Goal: Register for event/course

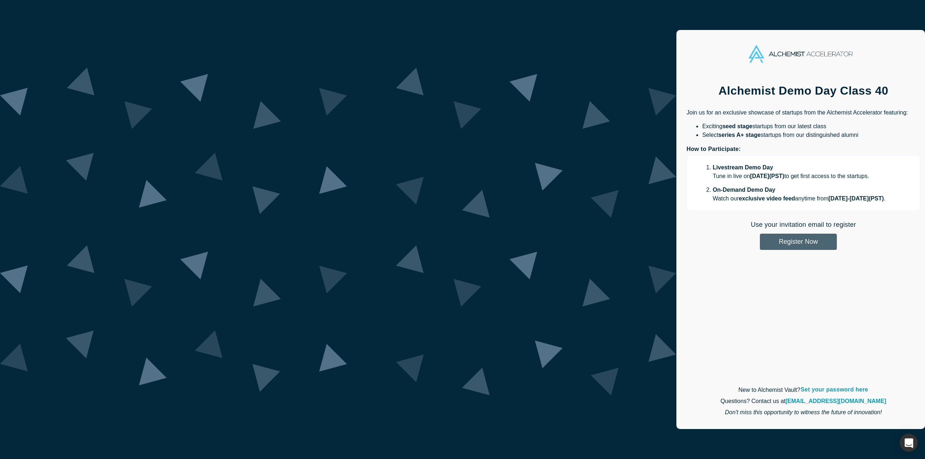
click at [760, 244] on button "Register Now" at bounding box center [798, 242] width 77 height 16
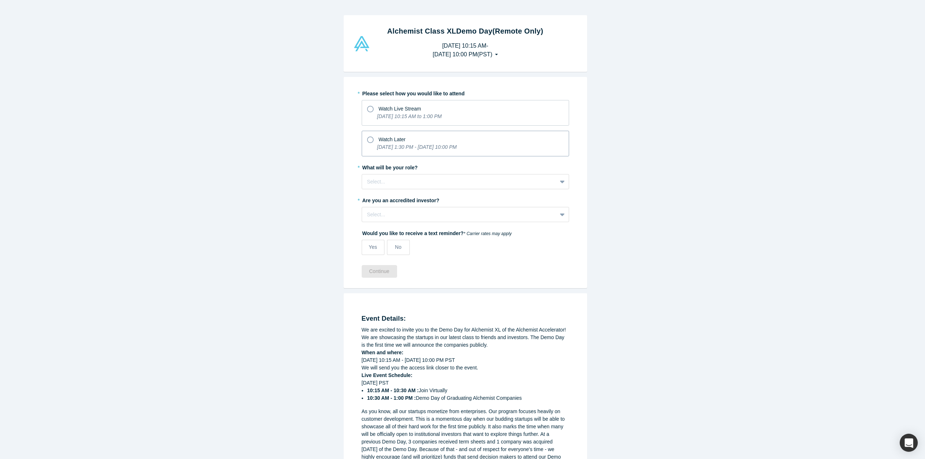
click at [379, 144] on icon "[DATE] 1:30 PM - [DATE] 10:00 PM" at bounding box center [417, 147] width 80 height 6
click at [0, 0] on input "Watch Later [DATE] 1:30 PM - [DATE] 10:00 PM" at bounding box center [0, 0] width 0 height 0
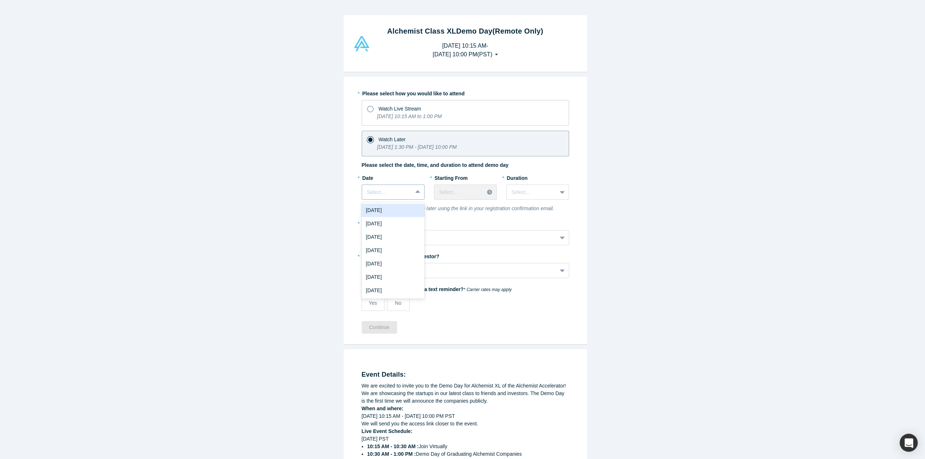
click at [413, 198] on div at bounding box center [419, 192] width 12 height 13
click at [408, 224] on div "[DATE]" at bounding box center [393, 223] width 63 height 13
click at [465, 192] on div at bounding box center [459, 192] width 40 height 9
click at [368, 108] on icon at bounding box center [370, 109] width 7 height 7
click at [0, 0] on input "Watch Live Stream [DATE] 10:15 AM to 1:00 PM" at bounding box center [0, 0] width 0 height 0
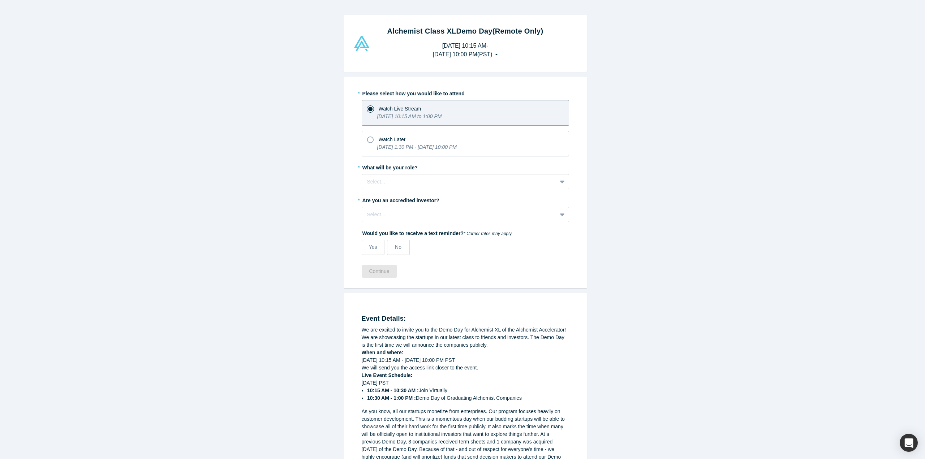
click at [369, 140] on icon at bounding box center [370, 140] width 7 height 7
click at [0, 0] on input "Watch Later [DATE] 1:30 PM - [DATE] 10:00 PM" at bounding box center [0, 0] width 0 height 0
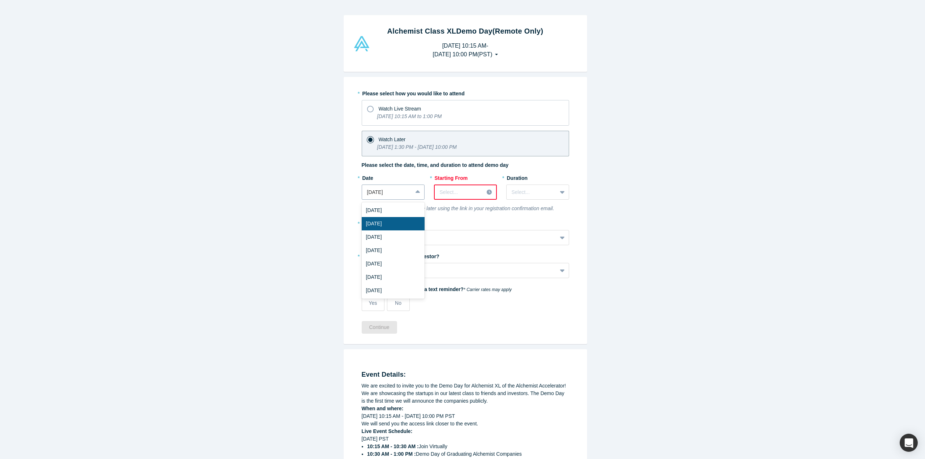
click at [401, 194] on div at bounding box center [387, 192] width 40 height 9
click at [403, 270] on div "[DATE]" at bounding box center [393, 263] width 63 height 13
click at [484, 194] on div at bounding box center [490, 192] width 12 height 11
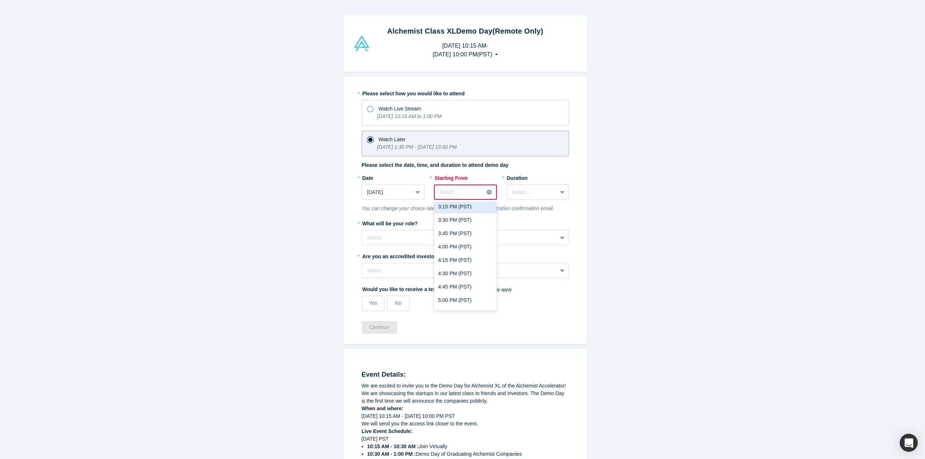
scroll to position [831, 0]
click at [461, 250] on div "4:00 PM (PST)" at bounding box center [465, 248] width 63 height 13
click at [460, 190] on div at bounding box center [459, 192] width 40 height 9
click at [457, 301] on div "4:00 PM (PST)" at bounding box center [465, 299] width 63 height 13
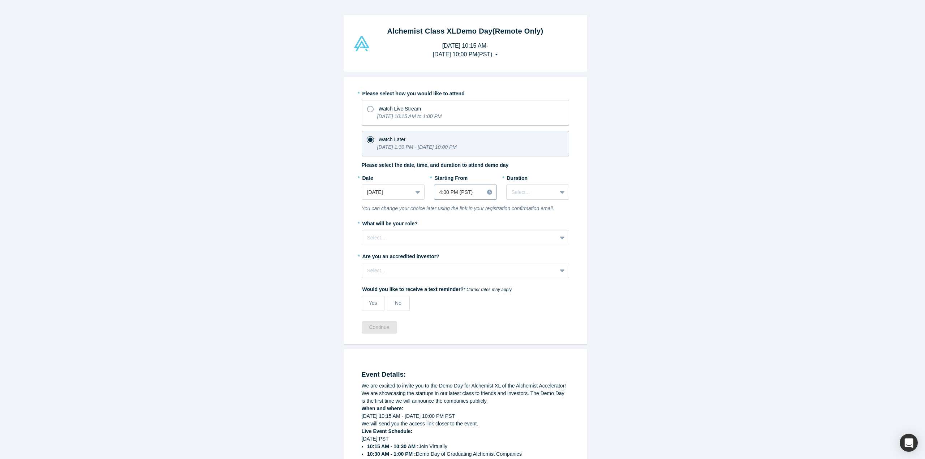
click at [460, 196] on div at bounding box center [459, 192] width 40 height 9
click at [458, 250] on div "3:00 PM (PST)" at bounding box center [465, 246] width 63 height 13
click at [535, 195] on div at bounding box center [532, 192] width 40 height 9
click at [536, 276] on div "3 hours" at bounding box center [537, 277] width 63 height 13
click at [451, 240] on div at bounding box center [459, 237] width 185 height 9
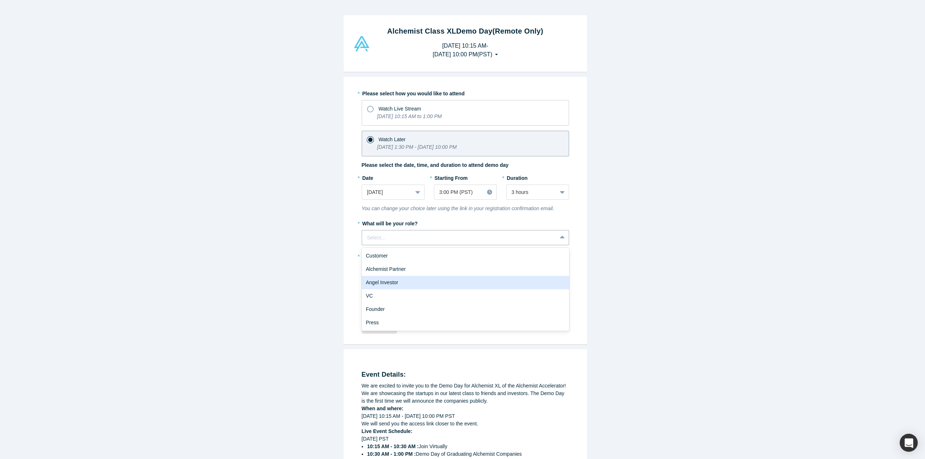
click at [448, 282] on div "Angel Investor" at bounding box center [465, 282] width 207 height 13
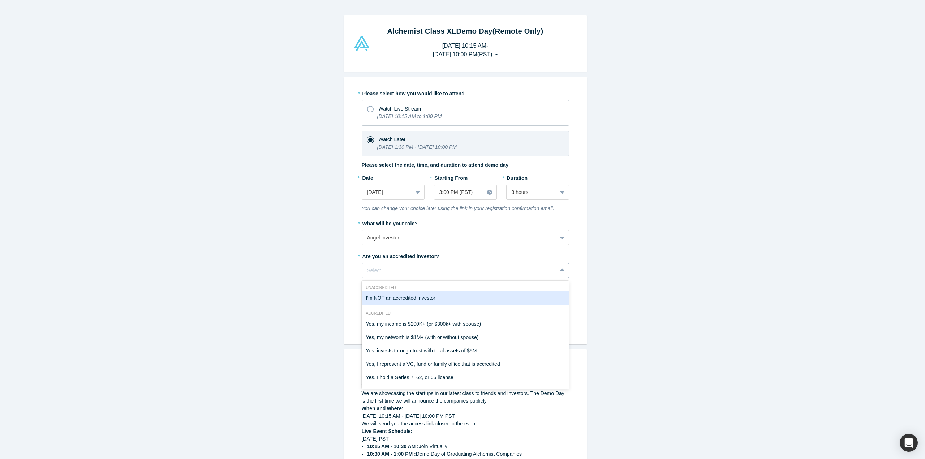
click at [439, 267] on div "Select..." at bounding box center [459, 271] width 185 height 8
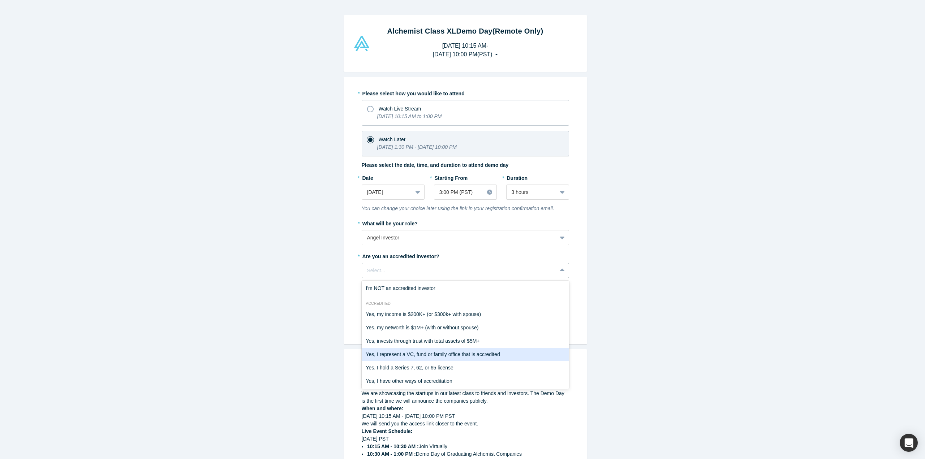
scroll to position [13, 0]
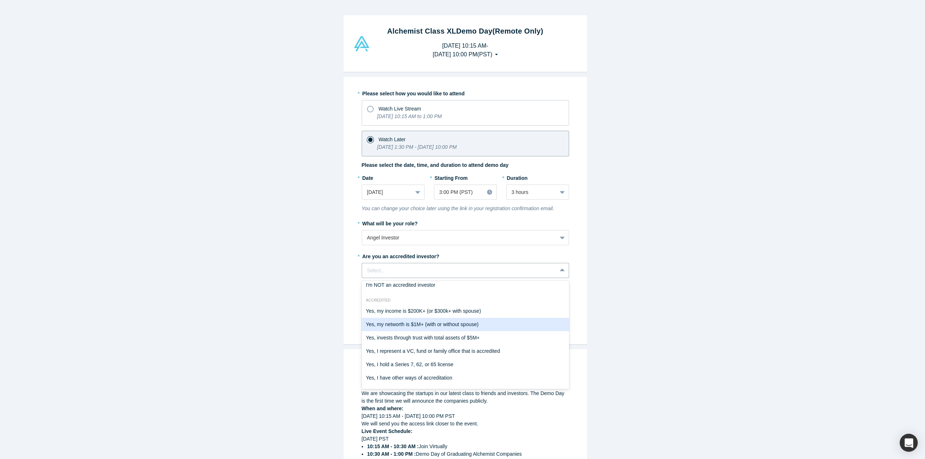
click at [464, 326] on div "Yes, my networth is $1M+ (with or without spouse)" at bounding box center [465, 324] width 207 height 13
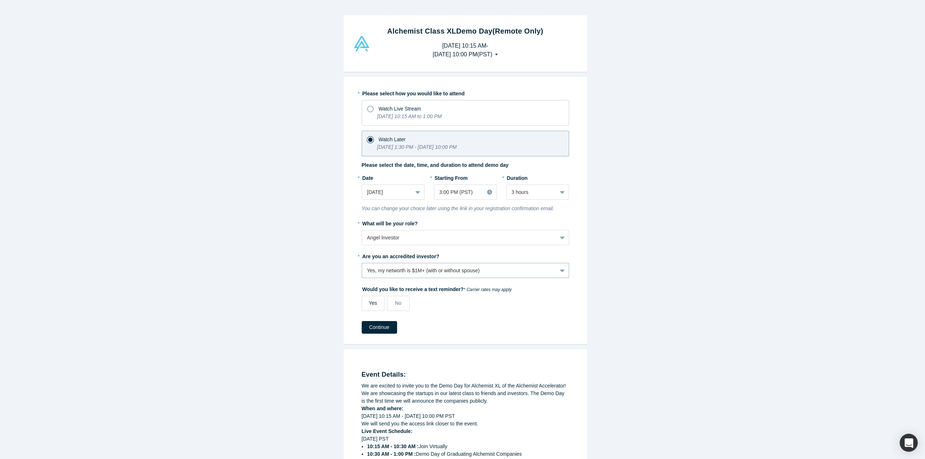
click at [372, 300] on span "Yes" at bounding box center [373, 303] width 8 height 6
click at [0, 0] on input "Yes" at bounding box center [0, 0] width 0 height 0
select select "US"
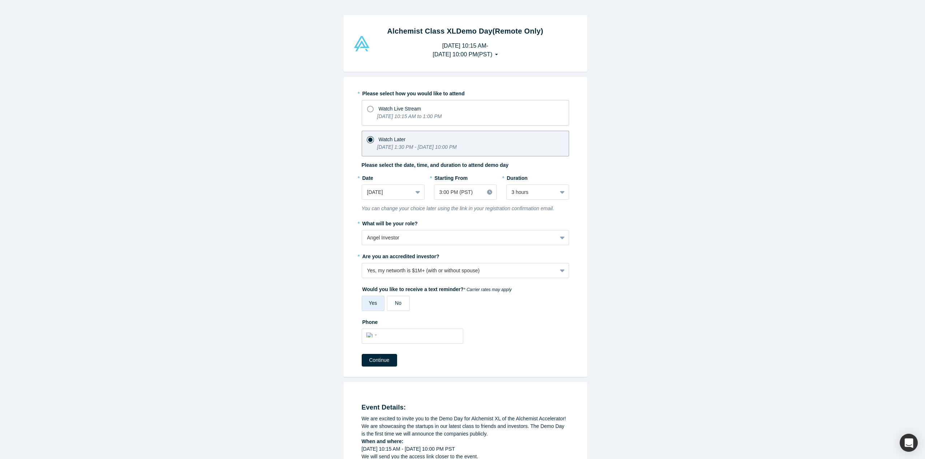
click at [399, 305] on label "No" at bounding box center [398, 303] width 23 height 15
click at [0, 0] on input "No" at bounding box center [0, 0] width 0 height 0
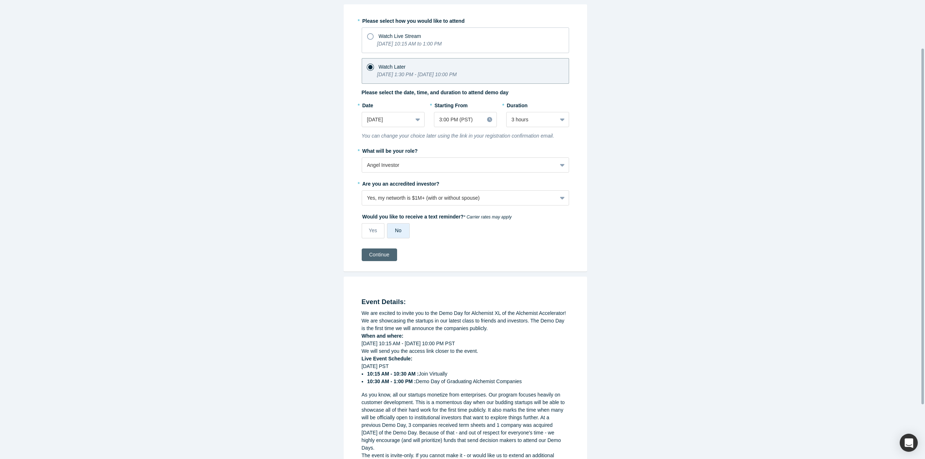
scroll to position [0, 0]
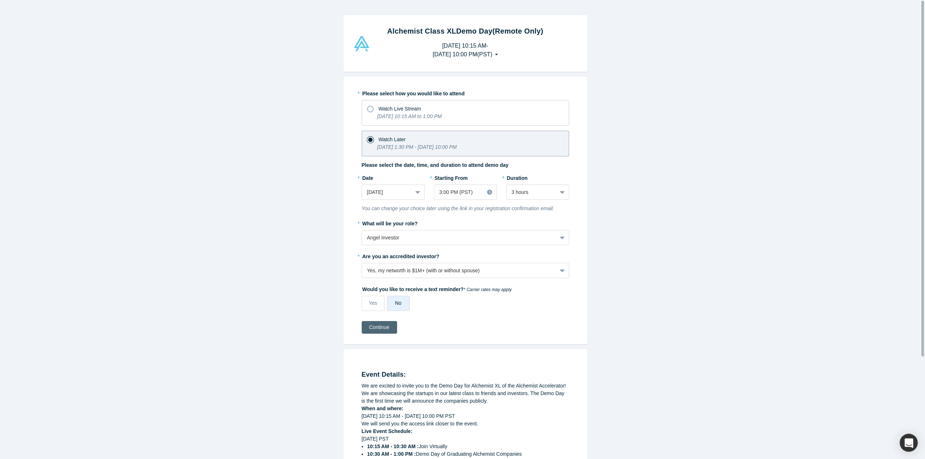
click at [379, 330] on button "Continue" at bounding box center [379, 327] width 35 height 13
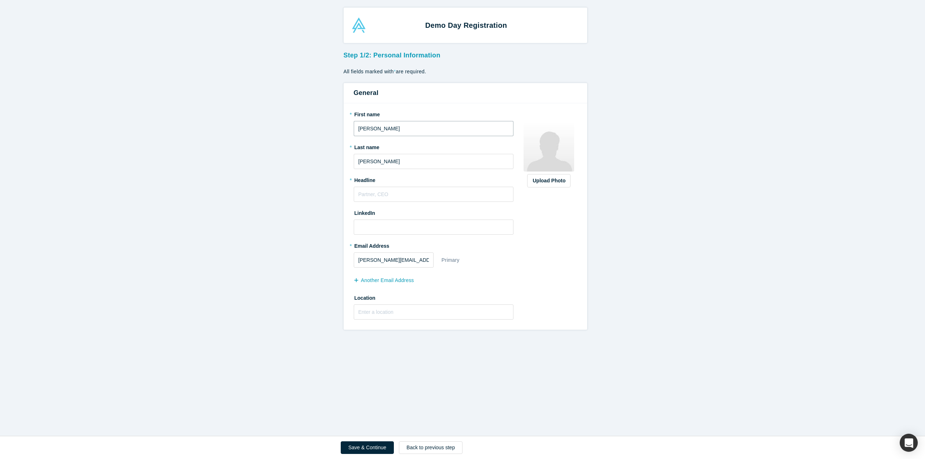
click at [380, 136] on input "[PERSON_NAME]" at bounding box center [434, 128] width 160 height 15
type input "[PERSON_NAME]"
type input "D"
type input "Founder & CEO - APL Ventures"
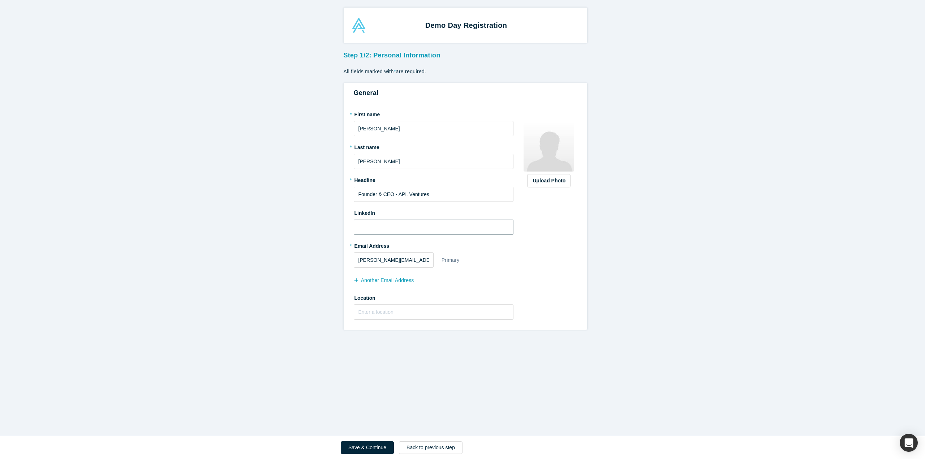
paste input "[URL][DOMAIN_NAME][PERSON_NAME][PERSON_NAME]"
type input "[URL][DOMAIN_NAME][PERSON_NAME][PERSON_NAME]"
click at [456, 258] on div "Primary" at bounding box center [450, 260] width 19 height 13
click at [392, 278] on button "another Email Address" at bounding box center [388, 280] width 68 height 13
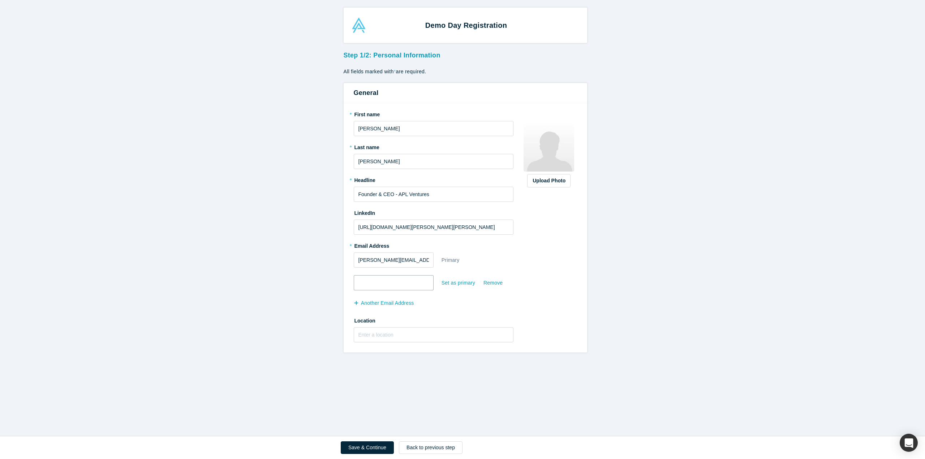
click at [393, 283] on input "email" at bounding box center [394, 282] width 80 height 15
type input "[EMAIL_ADDRESS][DOMAIN_NAME]"
click at [523, 287] on div "Upload Photo Zoom Save Remove Upload New" at bounding box center [549, 227] width 56 height 239
click at [468, 334] on input "text" at bounding box center [434, 334] width 160 height 15
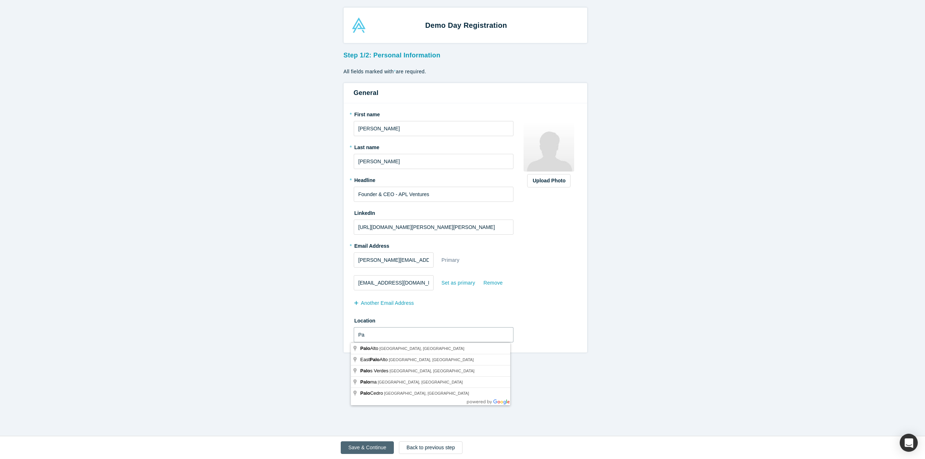
type input "P"
type input "[GEOGRAPHIC_DATA], [GEOGRAPHIC_DATA], [GEOGRAPHIC_DATA]"
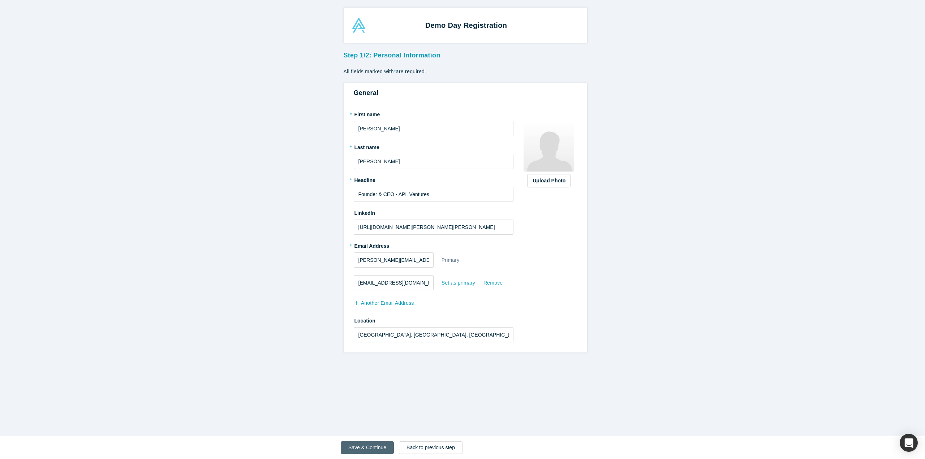
click at [360, 449] on button "Save & Continue" at bounding box center [367, 448] width 53 height 13
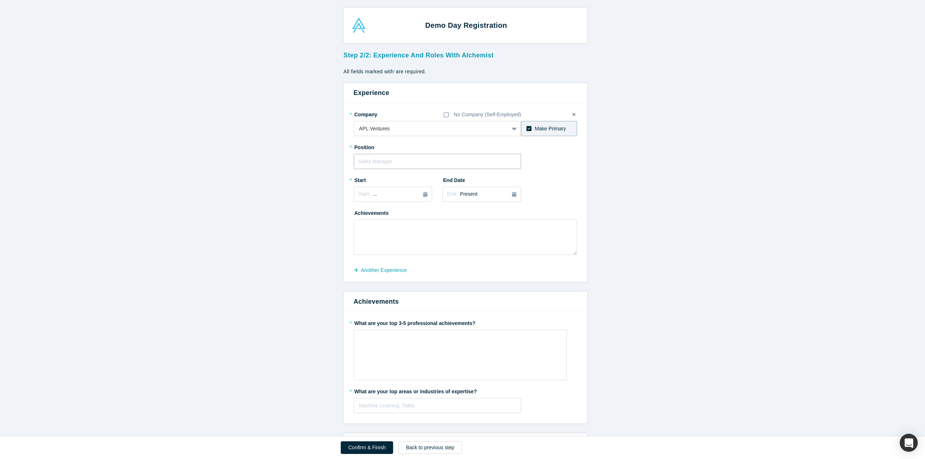
click at [443, 167] on input "text" at bounding box center [438, 161] width 168 height 15
type input "Founder & CEO"
click at [424, 194] on icon "button" at bounding box center [425, 194] width 4 height 5
click at [360, 215] on div "2025" at bounding box center [393, 214] width 79 height 15
click at [358, 215] on div "2025" at bounding box center [393, 214] width 79 height 15
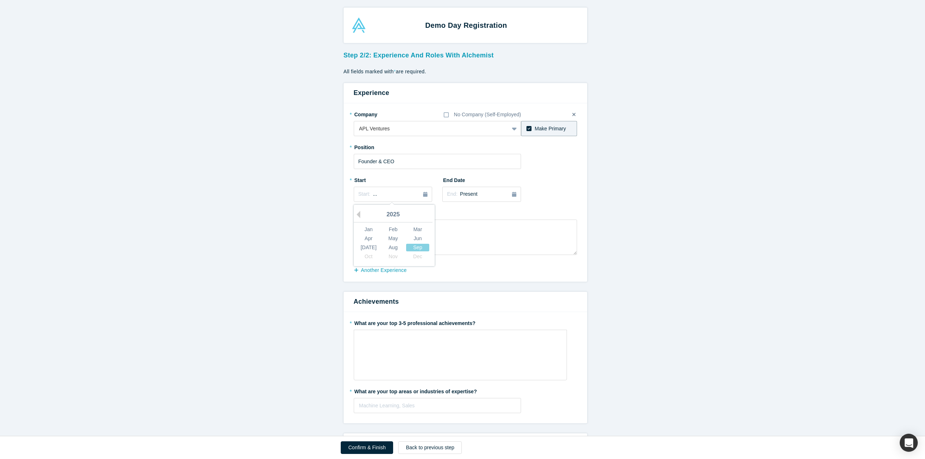
click at [390, 216] on div "2025" at bounding box center [393, 214] width 79 height 15
click at [356, 214] on button "Previous Year" at bounding box center [356, 214] width 7 height 7
click at [429, 214] on button "Next Year" at bounding box center [431, 214] width 7 height 7
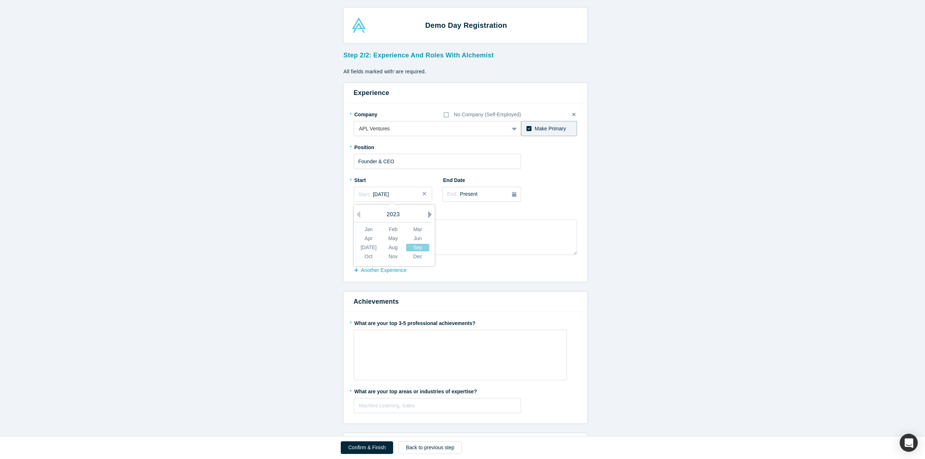
click at [428, 214] on button "Next Year" at bounding box center [431, 214] width 7 height 7
click at [368, 231] on div "Jan" at bounding box center [368, 230] width 23 height 8
click at [424, 196] on button "Close" at bounding box center [426, 194] width 11 height 15
click at [423, 195] on icon "button" at bounding box center [425, 194] width 4 height 5
click at [356, 214] on button "Previous Year" at bounding box center [356, 214] width 7 height 7
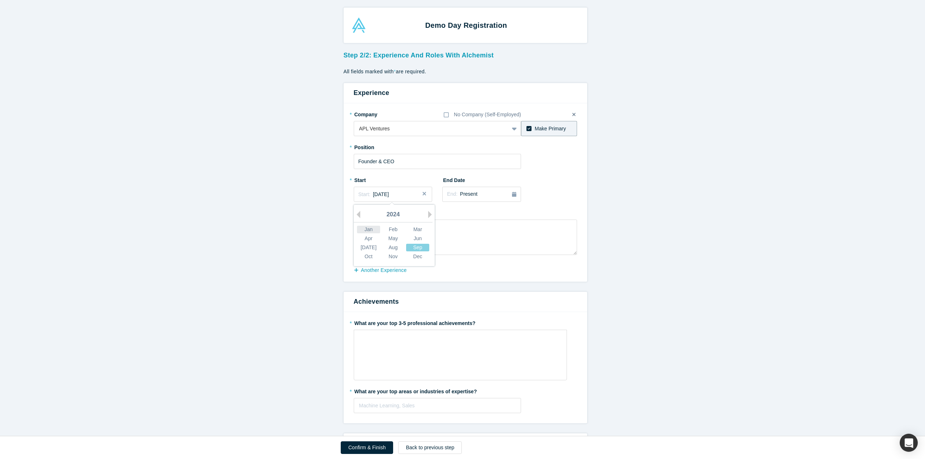
click at [367, 231] on div "Jan" at bounding box center [368, 230] width 23 height 8
click at [421, 193] on button "Close" at bounding box center [426, 194] width 11 height 15
click at [423, 194] on icon "button" at bounding box center [425, 194] width 4 height 5
click at [357, 213] on button "Previous Year" at bounding box center [356, 214] width 7 height 7
click at [392, 231] on div "Feb" at bounding box center [393, 230] width 23 height 8
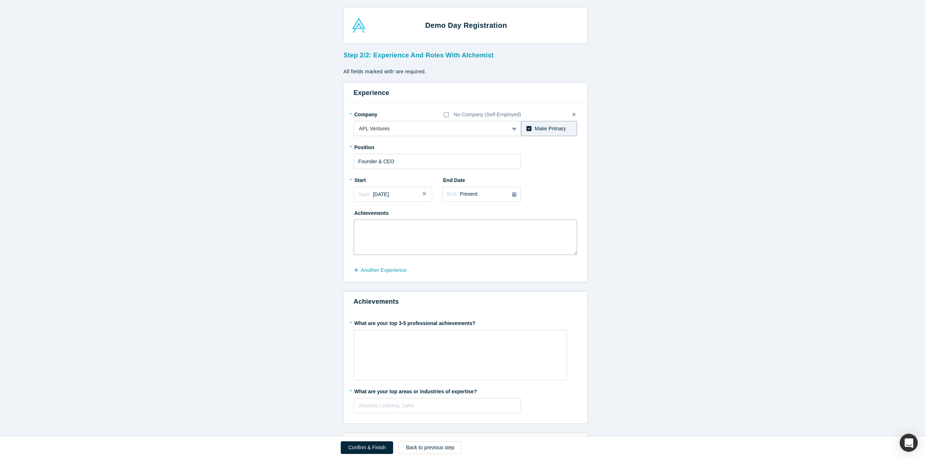
click at [470, 236] on textarea at bounding box center [465, 237] width 223 height 35
click at [444, 353] on div "rdw-wrapper" at bounding box center [460, 355] width 213 height 51
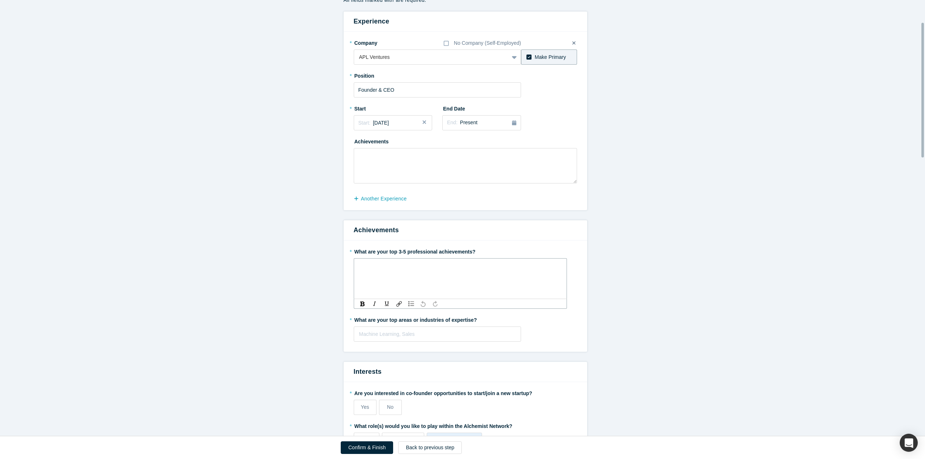
scroll to position [72, 0]
click at [442, 331] on div at bounding box center [437, 334] width 157 height 9
type input "Artificial In"
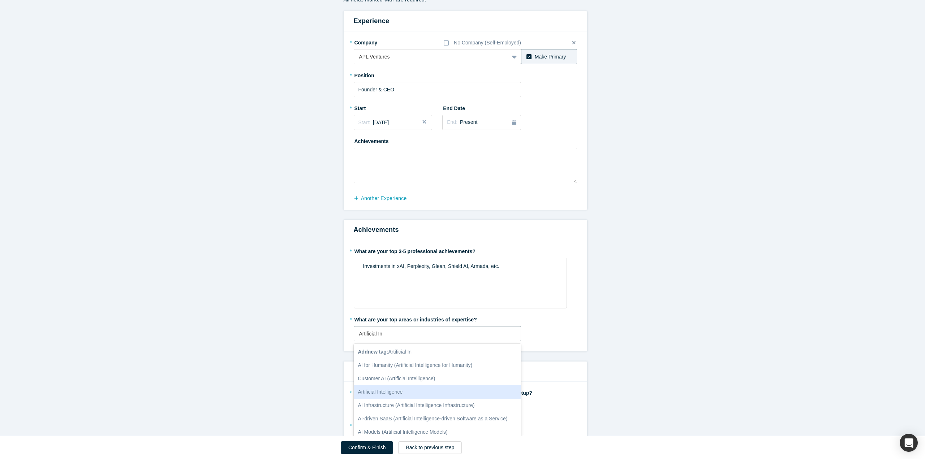
click at [417, 389] on div "Artificial Intelligence" at bounding box center [438, 392] width 168 height 13
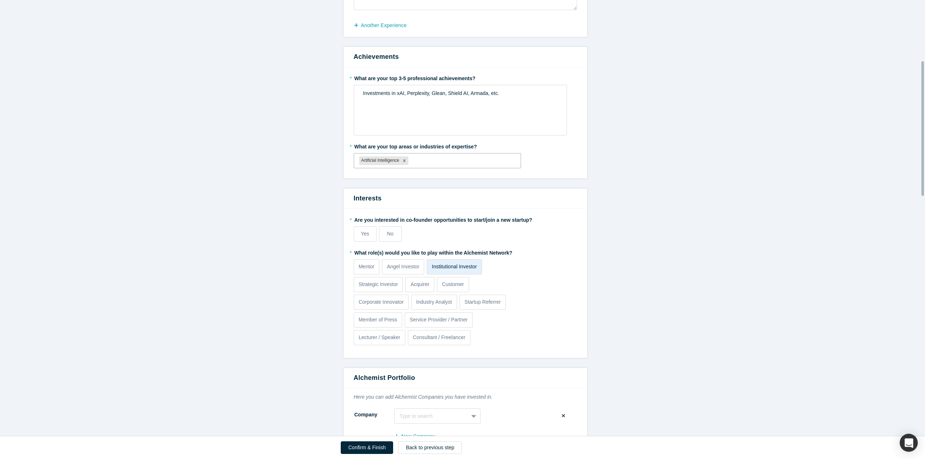
scroll to position [252, 0]
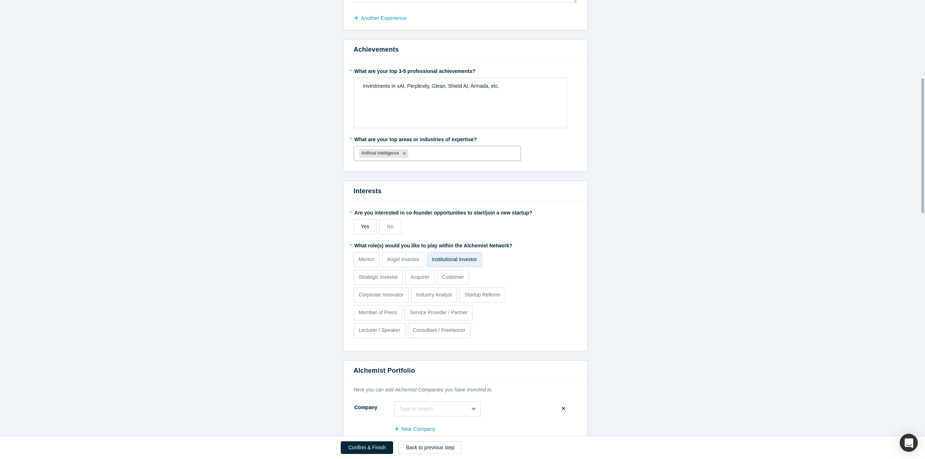
click at [364, 224] on span "Yes" at bounding box center [365, 227] width 8 height 6
click at [0, 0] on input "Yes" at bounding box center [0, 0] width 0 height 0
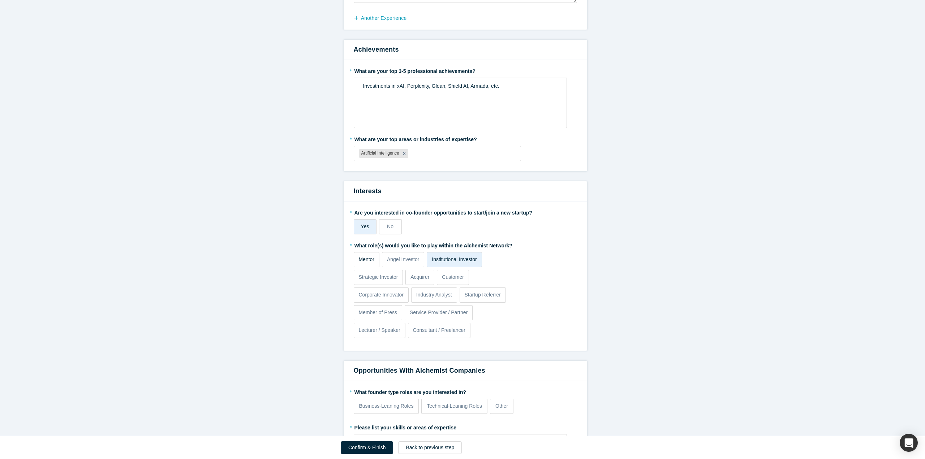
click at [360, 262] on p "Mentor" at bounding box center [367, 260] width 16 height 8
click at [0, 0] on input "Mentor" at bounding box center [0, 0] width 0 height 0
click at [407, 262] on p "Angel Investor" at bounding box center [403, 260] width 33 height 8
click at [0, 0] on input "Angel Investor" at bounding box center [0, 0] width 0 height 0
click at [420, 276] on p "Acquirer" at bounding box center [420, 278] width 19 height 8
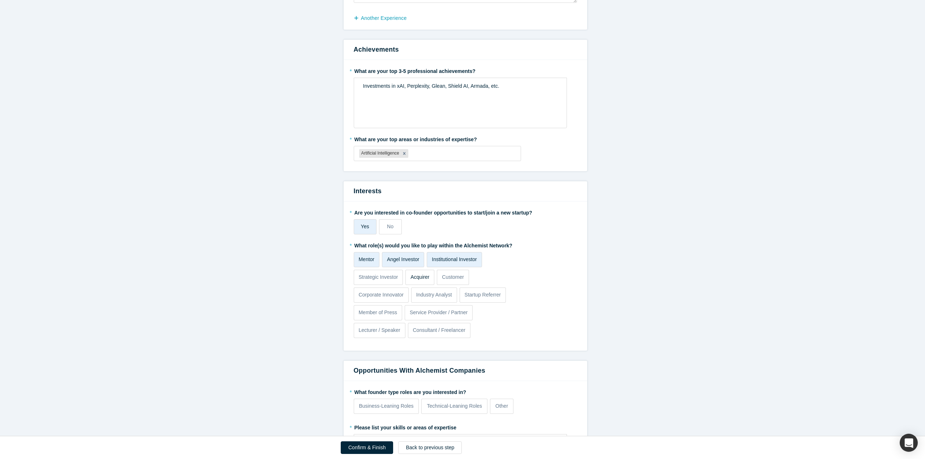
click at [0, 0] on input "Acquirer" at bounding box center [0, 0] width 0 height 0
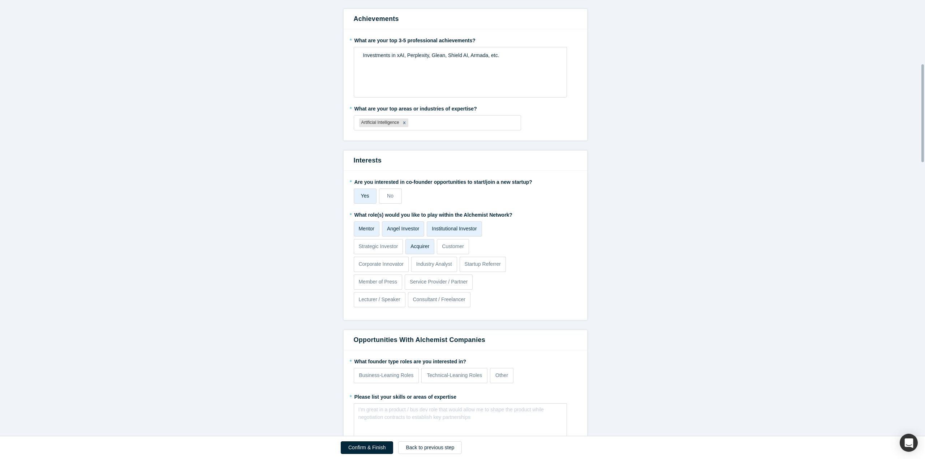
scroll to position [288, 0]
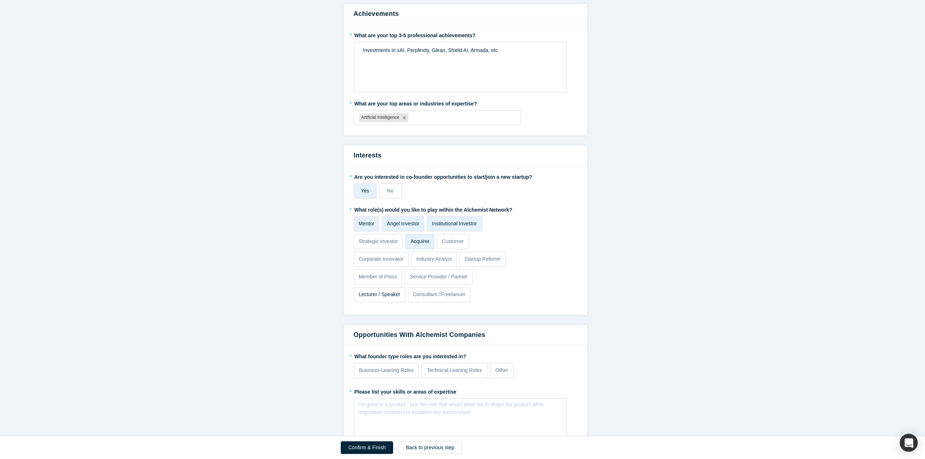
click at [389, 296] on p "Lecturer / Speaker" at bounding box center [380, 295] width 42 height 8
click at [0, 0] on input "Lecturer / Speaker" at bounding box center [0, 0] width 0 height 0
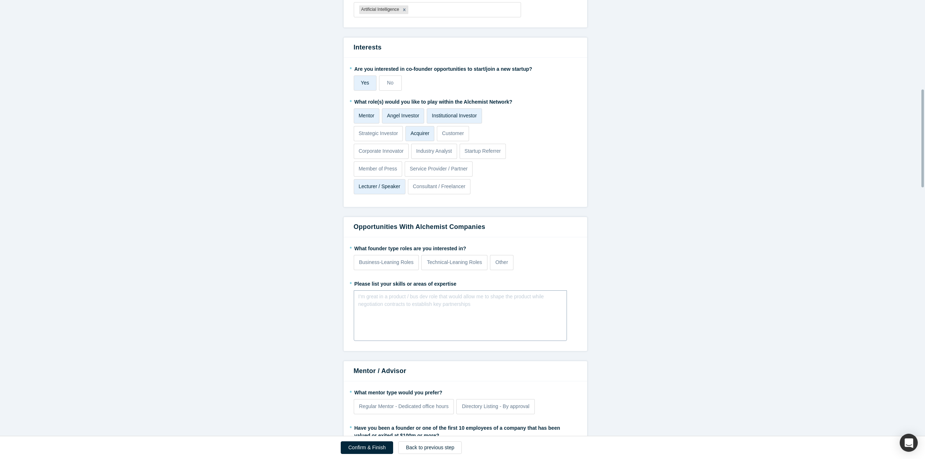
scroll to position [396, 0]
click at [387, 82] on span "No" at bounding box center [390, 83] width 7 height 6
click at [0, 0] on input "No" at bounding box center [0, 0] width 0 height 0
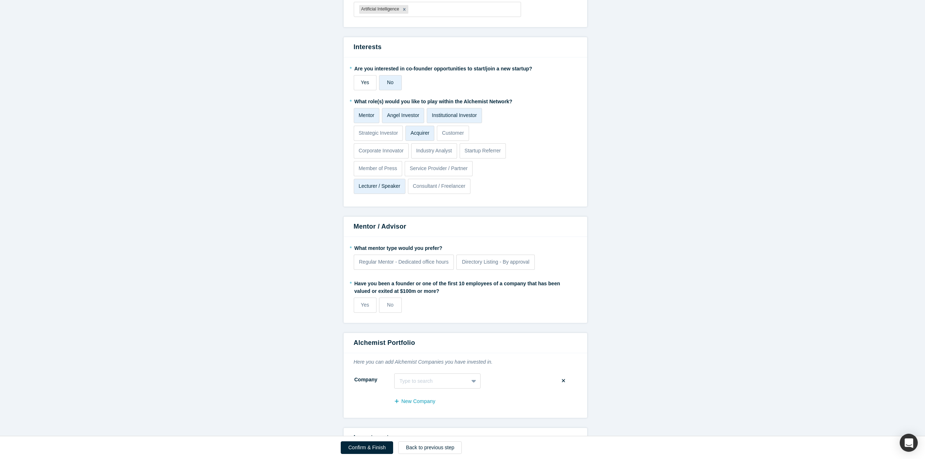
click at [363, 83] on span "Yes" at bounding box center [365, 83] width 8 height 6
click at [0, 0] on input "Yes" at bounding box center [0, 0] width 0 height 0
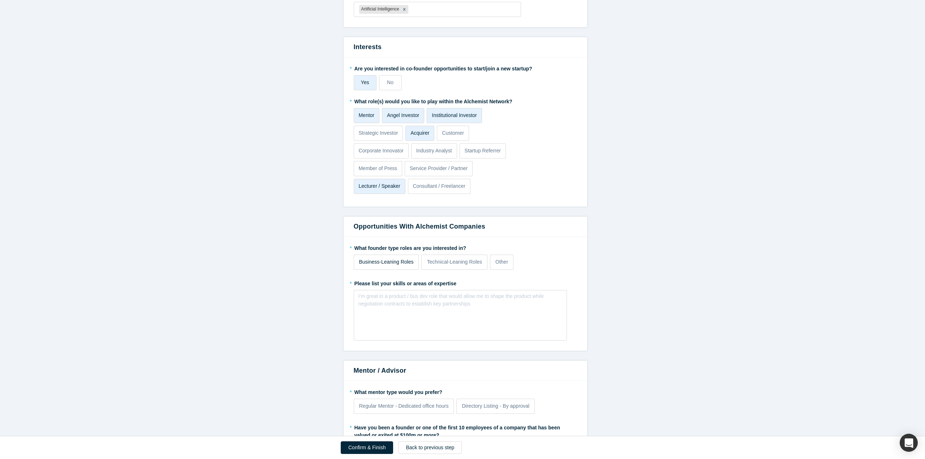
click at [387, 265] on p "Business-Leaning Roles" at bounding box center [386, 262] width 55 height 8
click at [0, 0] on input "Business-Leaning Roles" at bounding box center [0, 0] width 0 height 0
click at [496, 262] on p "Other" at bounding box center [502, 262] width 13 height 8
click at [0, 0] on input "Other" at bounding box center [0, 0] width 0 height 0
click at [496, 262] on p "Other" at bounding box center [502, 262] width 13 height 8
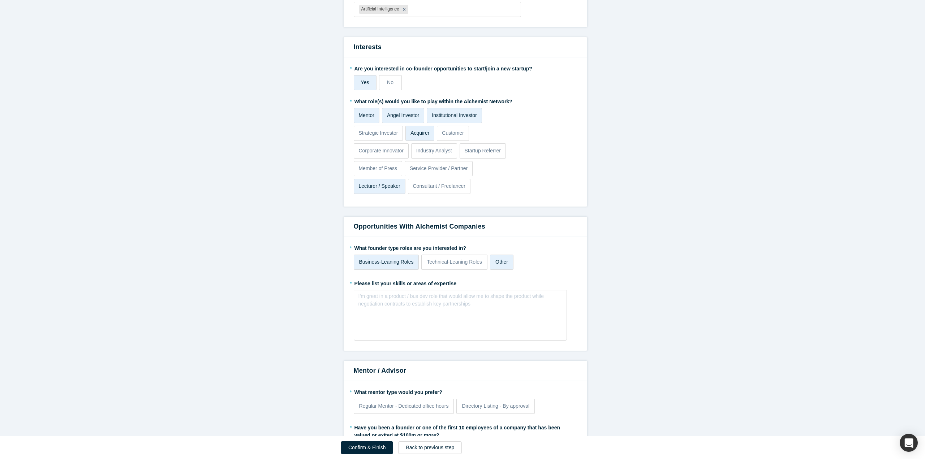
click at [0, 0] on input "Other" at bounding box center [0, 0] width 0 height 0
click at [387, 85] on span "No" at bounding box center [390, 83] width 7 height 6
click at [0, 0] on input "No" at bounding box center [0, 0] width 0 height 0
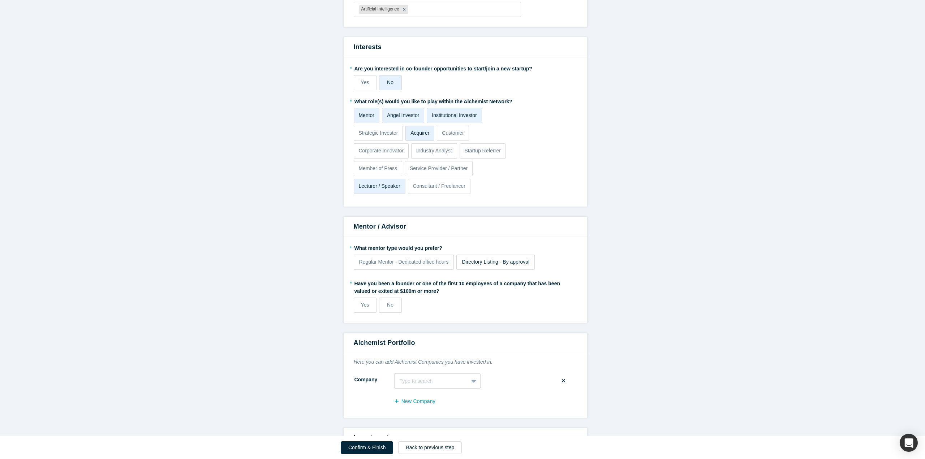
click at [480, 263] on span "Directory Listing - By approval" at bounding box center [496, 262] width 68 height 6
click at [0, 0] on input "Directory Listing - By approval" at bounding box center [0, 0] width 0 height 0
click at [387, 310] on label "No" at bounding box center [390, 305] width 23 height 15
click at [0, 0] on input "No" at bounding box center [0, 0] width 0 height 0
click at [425, 267] on label "Regular Mentor - Dedicated office hours" at bounding box center [404, 262] width 100 height 15
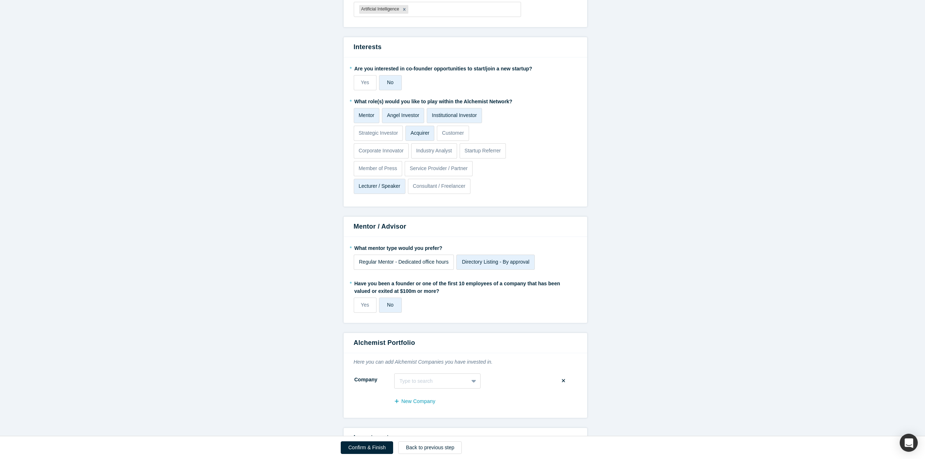
click at [0, 0] on input "Regular Mentor - Dedicated office hours" at bounding box center [0, 0] width 0 height 0
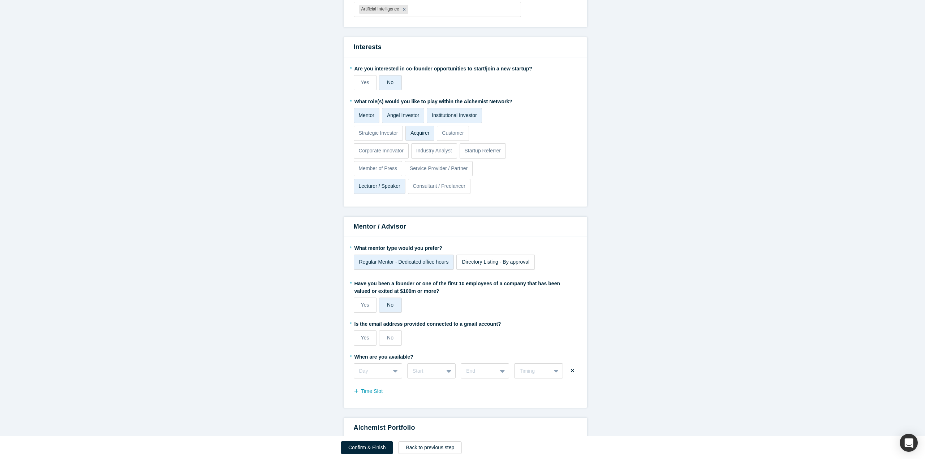
click at [484, 261] on span "Directory Listing - By approval" at bounding box center [496, 262] width 68 height 6
click at [0, 0] on input "Directory Listing - By approval" at bounding box center [0, 0] width 0 height 0
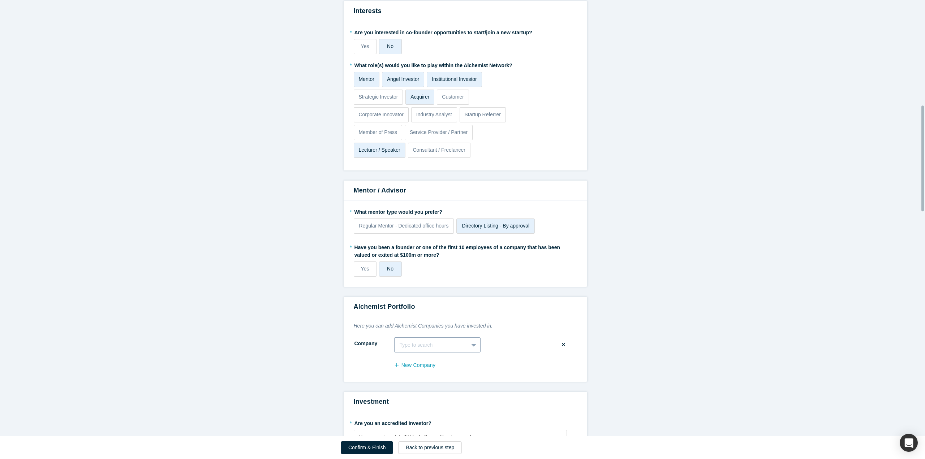
scroll to position [433, 0]
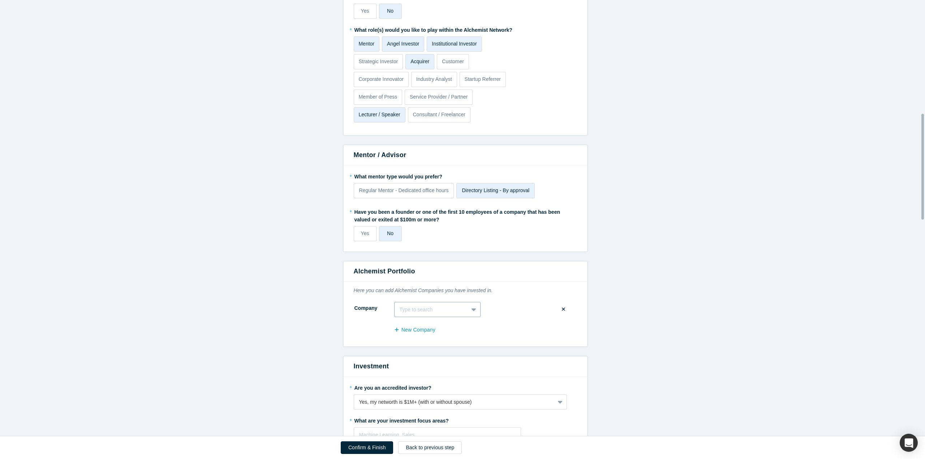
click at [469, 310] on div at bounding box center [475, 309] width 12 height 13
click at [306, 330] on form "Step 2/2: Experience and Roles with Alchemist All fields marked with * are requ…" at bounding box center [465, 448] width 931 height 1736
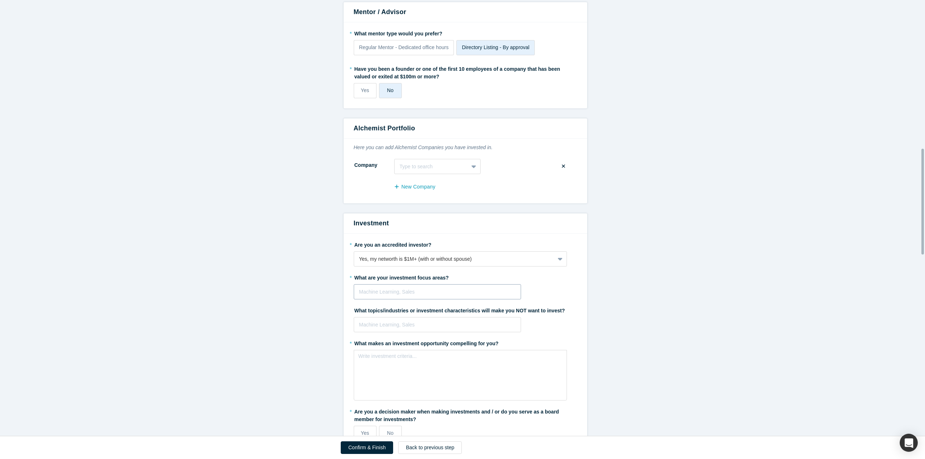
scroll to position [612, 0]
click at [478, 294] on div at bounding box center [437, 291] width 157 height 9
click at [425, 309] on div "Type to search" at bounding box center [438, 309] width 168 height 13
type input "artificial intelligence"
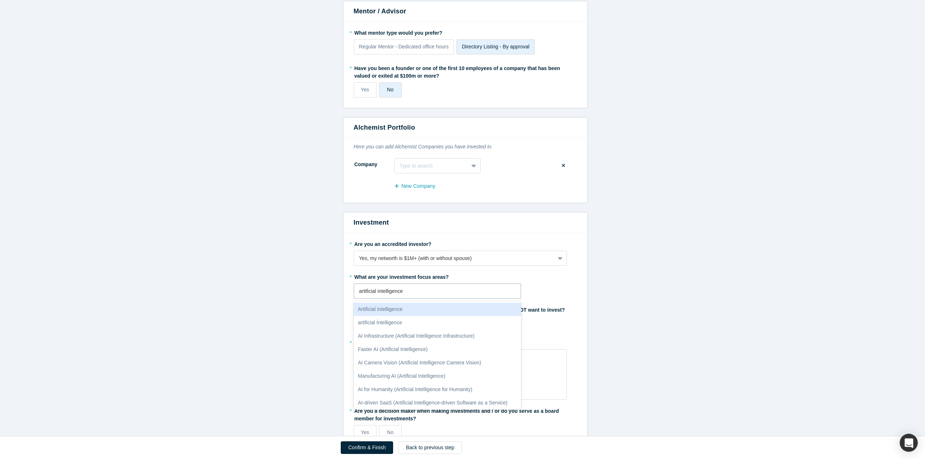
click at [453, 313] on div "Artificial Intelligence" at bounding box center [438, 309] width 168 height 13
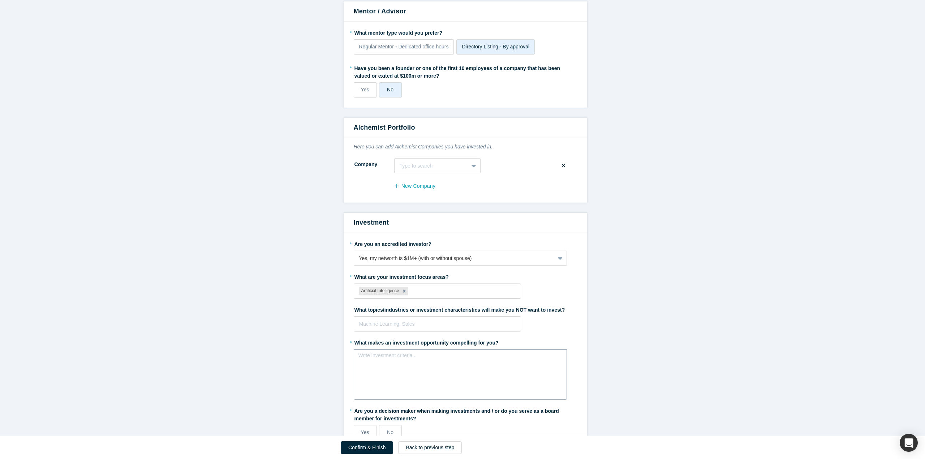
click at [450, 368] on div "Write investment criteria..." at bounding box center [460, 374] width 213 height 51
click at [474, 419] on label "* Are you a decision maker when making investments and / or do you serve as a b…" at bounding box center [465, 414] width 223 height 18
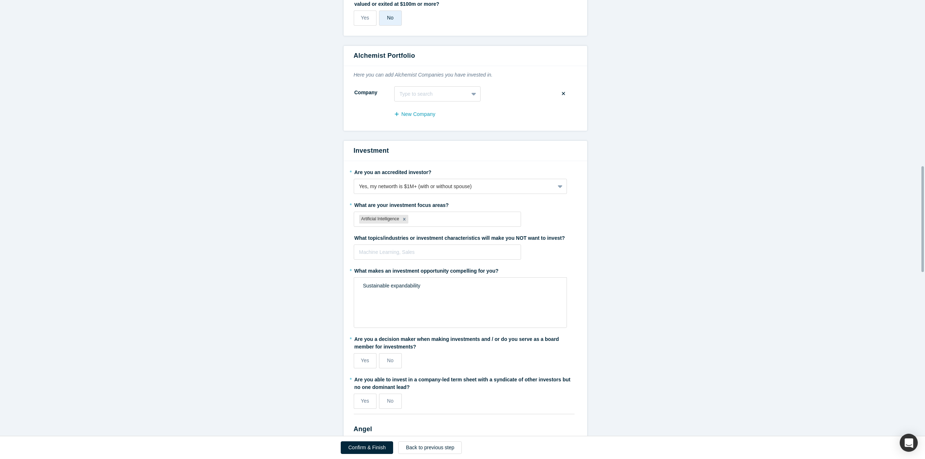
scroll to position [684, 0]
click at [366, 363] on label "Yes" at bounding box center [365, 360] width 23 height 15
click at [0, 0] on input "Yes" at bounding box center [0, 0] width 0 height 0
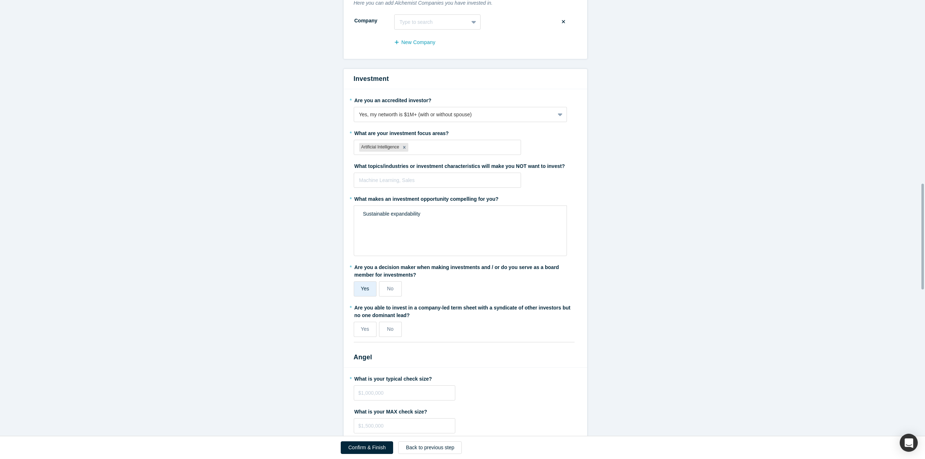
scroll to position [756, 0]
click at [367, 327] on label "Yes" at bounding box center [365, 329] width 23 height 15
click at [0, 0] on input "Yes" at bounding box center [0, 0] width 0 height 0
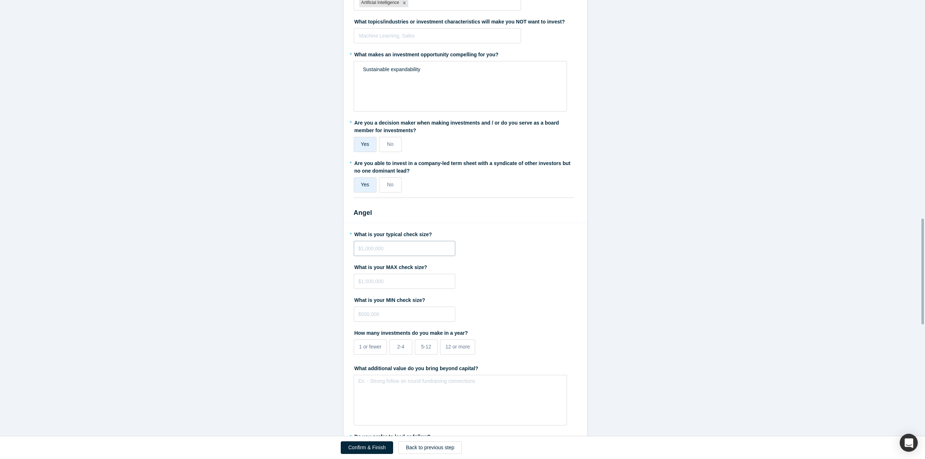
scroll to position [901, 0]
click at [408, 244] on input "tel" at bounding box center [405, 248] width 102 height 15
type input "$1,500,000"
click at [425, 284] on input "tel" at bounding box center [405, 281] width 102 height 15
type input "$30,000,000"
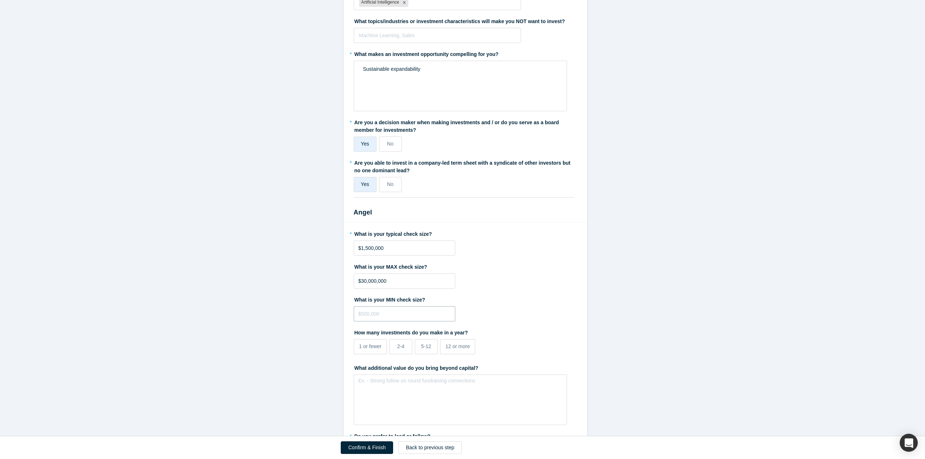
click at [424, 313] on input "tel" at bounding box center [405, 313] width 102 height 15
type input "$50,000"
click at [421, 348] on span "5-12" at bounding box center [426, 347] width 10 height 6
click at [0, 0] on input "5-12" at bounding box center [0, 0] width 0 height 0
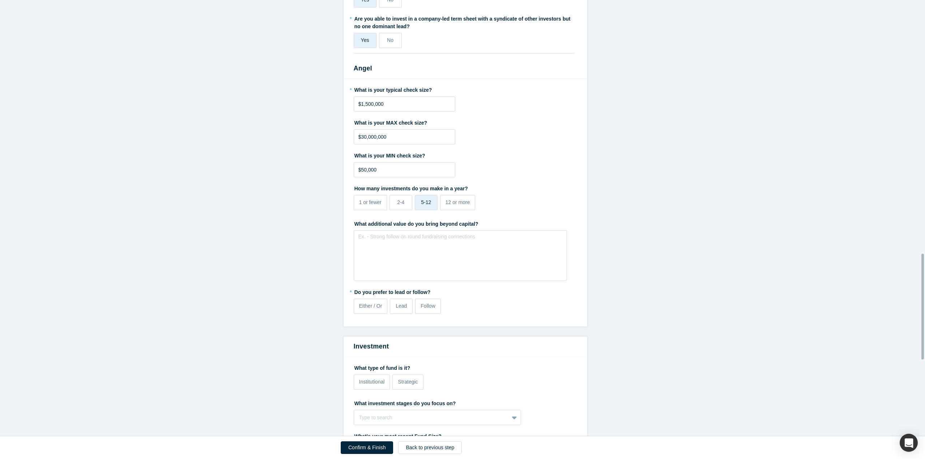
scroll to position [1045, 0]
click at [428, 308] on span "Follow" at bounding box center [428, 306] width 14 height 6
click at [0, 0] on input "Follow" at bounding box center [0, 0] width 0 height 0
click at [362, 310] on label "Either / Or" at bounding box center [371, 306] width 34 height 15
click at [0, 0] on input "Either / Or" at bounding box center [0, 0] width 0 height 0
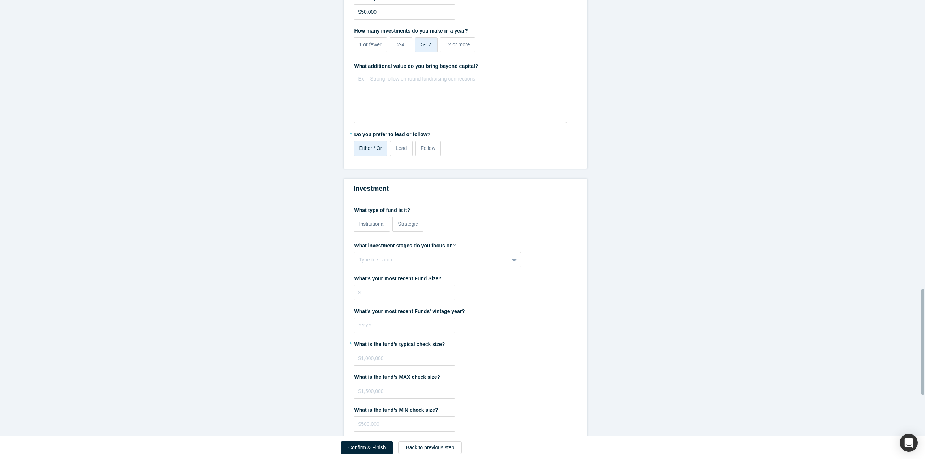
scroll to position [1358, 0]
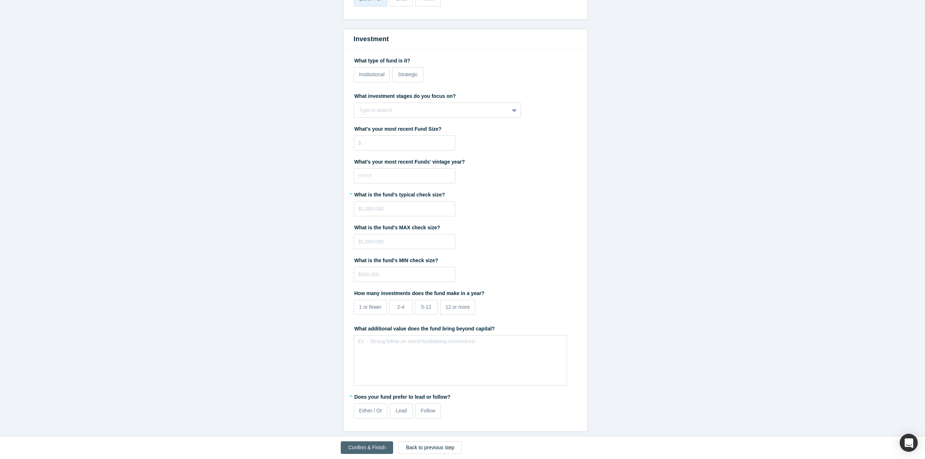
click at [373, 450] on button "Confirm & Finish" at bounding box center [367, 448] width 52 height 13
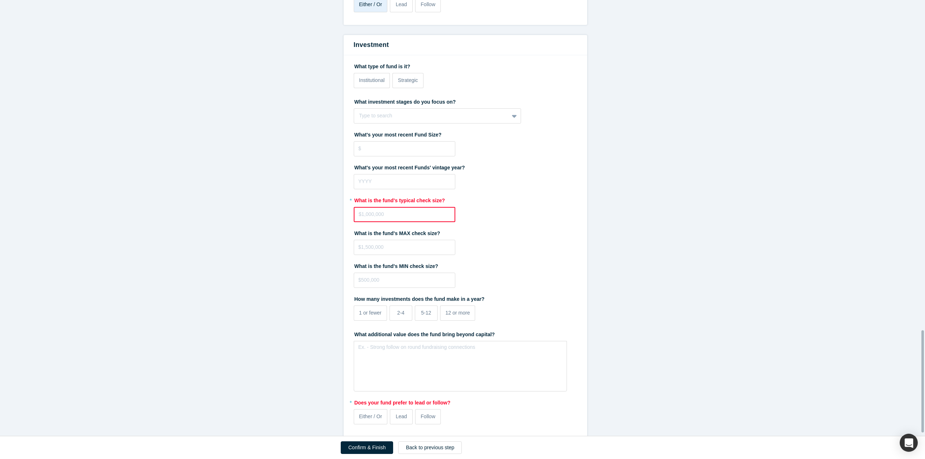
scroll to position [1409, 0]
click at [411, 218] on input "tel" at bounding box center [405, 214] width 102 height 15
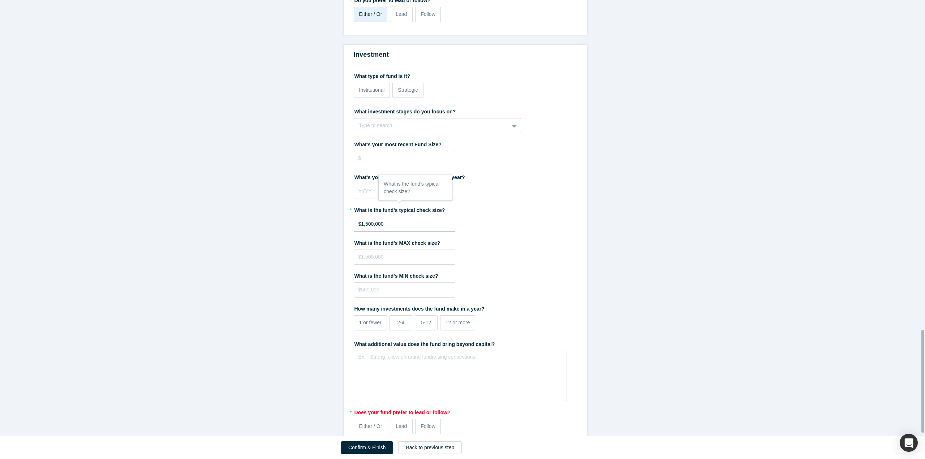
scroll to position [1410, 0]
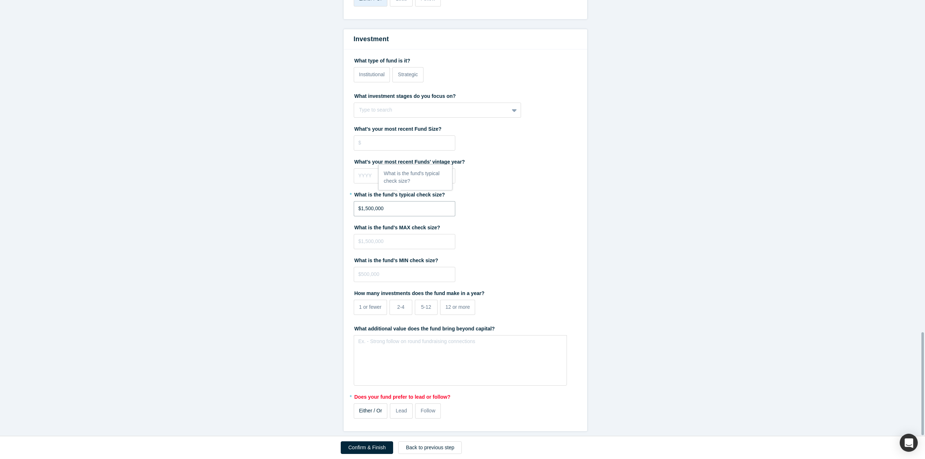
type input "$1,500,000"
click at [372, 408] on span "Either / Or" at bounding box center [370, 411] width 23 height 6
click at [0, 0] on input "Either / Or" at bounding box center [0, 0] width 0 height 0
click at [359, 447] on button "Confirm & Finish" at bounding box center [367, 448] width 52 height 13
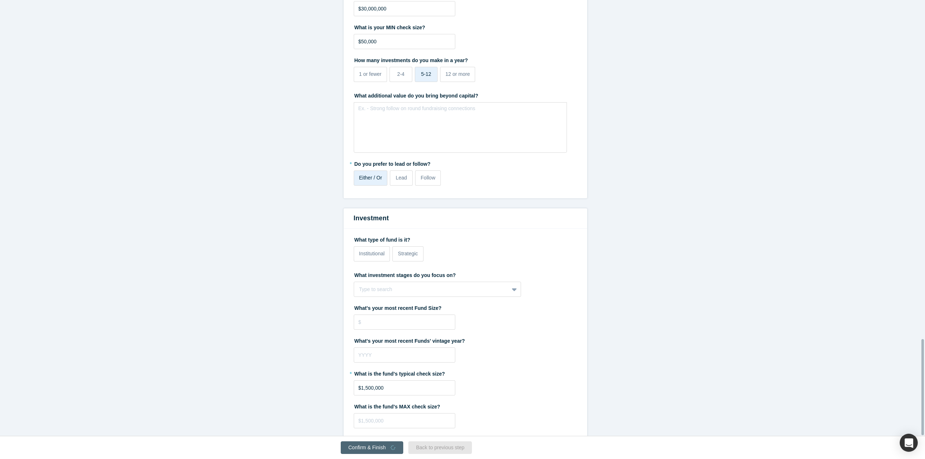
scroll to position [1543, 0]
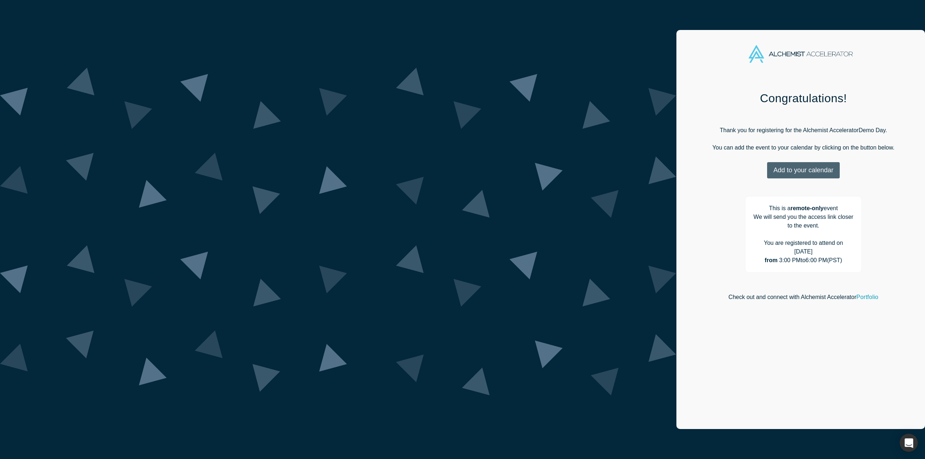
click at [767, 173] on button "Add to your calendar" at bounding box center [803, 170] width 72 height 16
click at [784, 207] on link "Google" at bounding box center [801, 206] width 35 height 6
click at [677, 149] on div "Congratulations! Thank you for registering for the Alchemist Accelerator Demo D…" at bounding box center [804, 258] width 254 height 355
